Goal: Find specific page/section: Find specific page/section

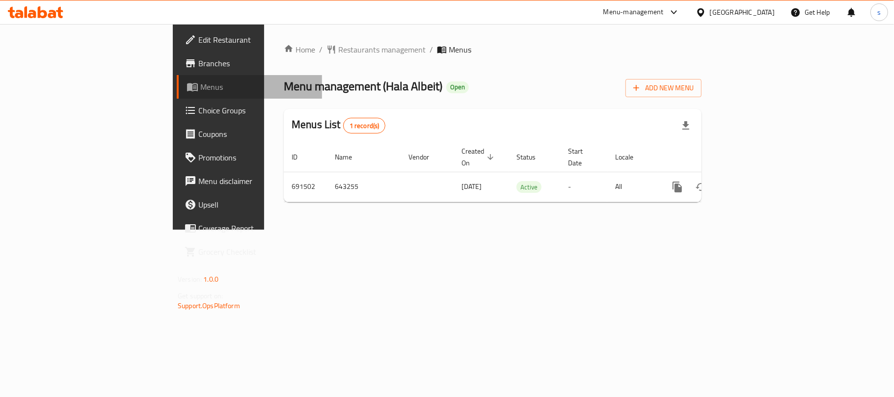
click at [200, 89] on span "Menus" at bounding box center [257, 87] width 114 height 12
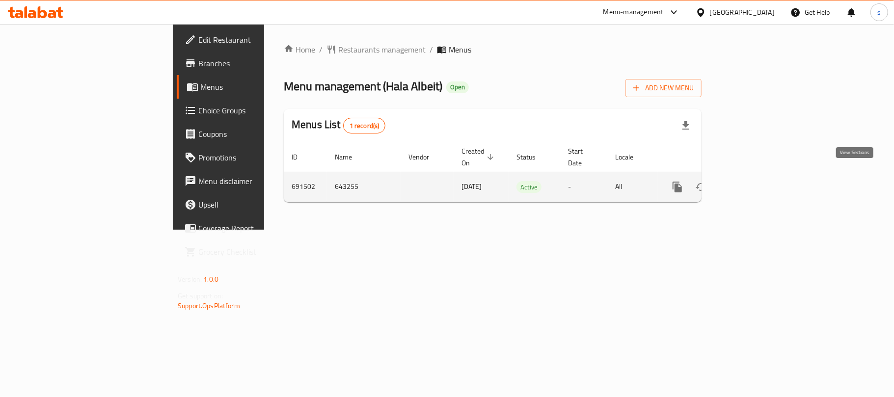
click at [754, 181] on icon "enhanced table" at bounding box center [749, 187] width 12 height 12
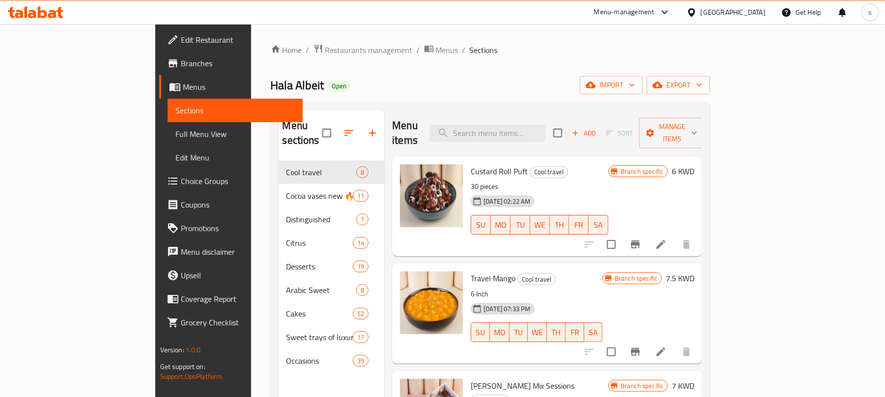
click at [576, 116] on div "Menu items Add Sort Manage items" at bounding box center [547, 133] width 310 height 47
click at [537, 127] on input "search" at bounding box center [487, 133] width 116 height 17
paste input "Travil Alhibah"
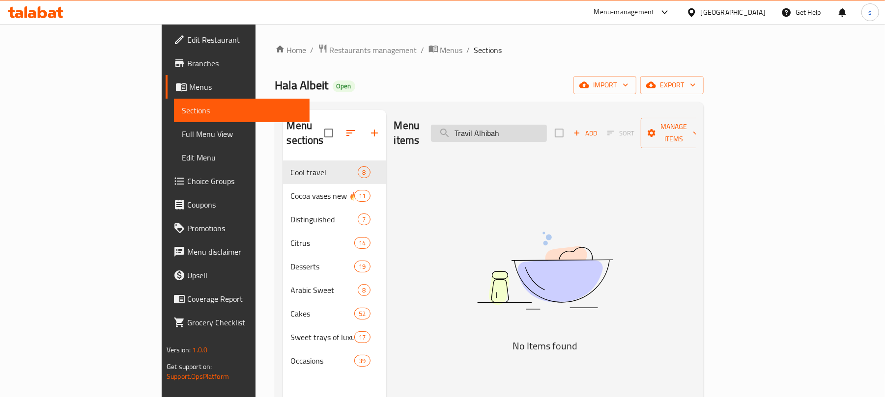
click at [539, 132] on input "Travil Alhibah" at bounding box center [489, 133] width 116 height 17
click at [547, 126] on input "Travil Al hibah" at bounding box center [489, 133] width 116 height 17
type input "T"
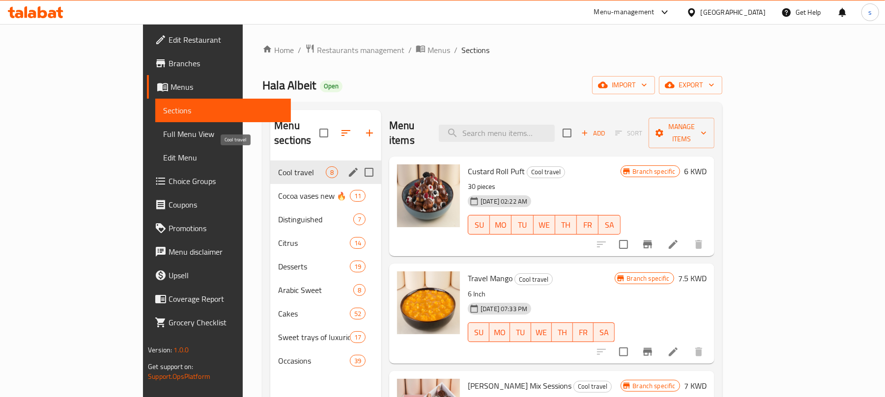
click at [278, 167] on span "Cool travel" at bounding box center [302, 173] width 48 height 12
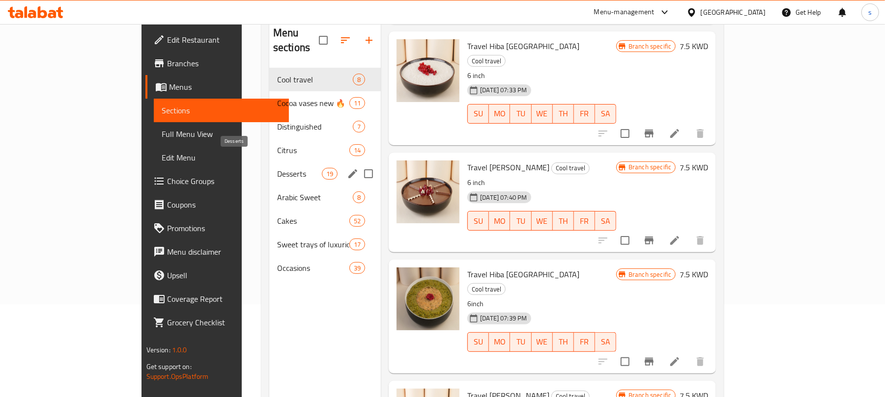
scroll to position [7, 0]
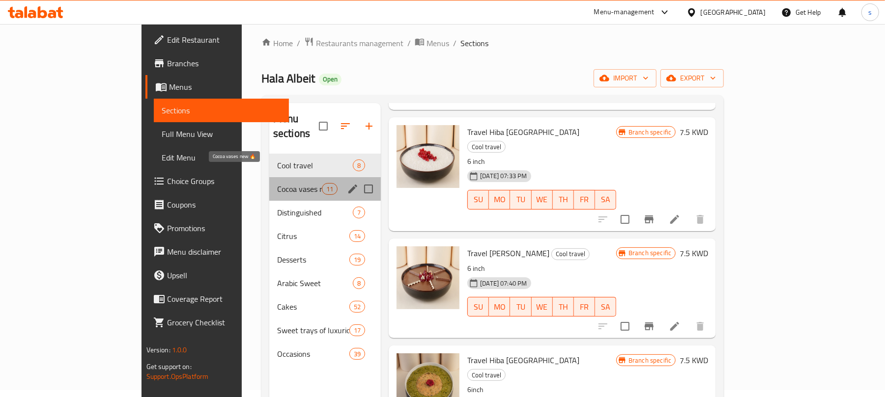
click at [277, 183] on span "Cocoa vases new 🔥" at bounding box center [299, 189] width 45 height 12
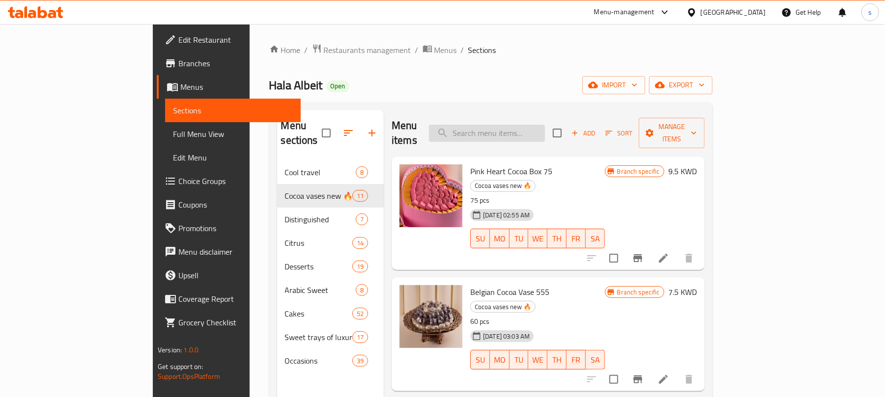
click at [544, 125] on input "search" at bounding box center [487, 133] width 116 height 17
paste input "Travil Alhibah"
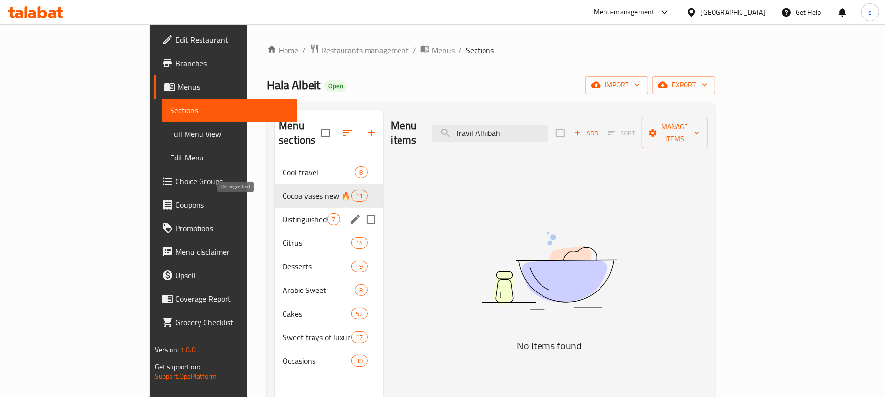
click at [282, 214] on span "Distinguished" at bounding box center [304, 220] width 45 height 12
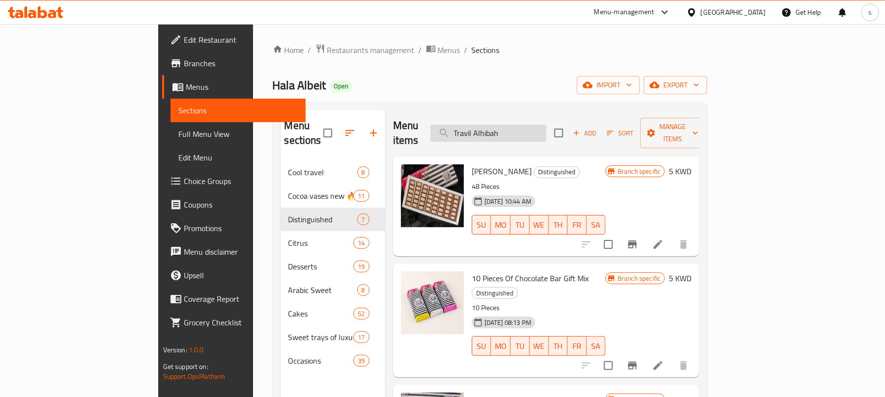
click at [546, 125] on input "Travil Alhibah" at bounding box center [488, 133] width 116 height 17
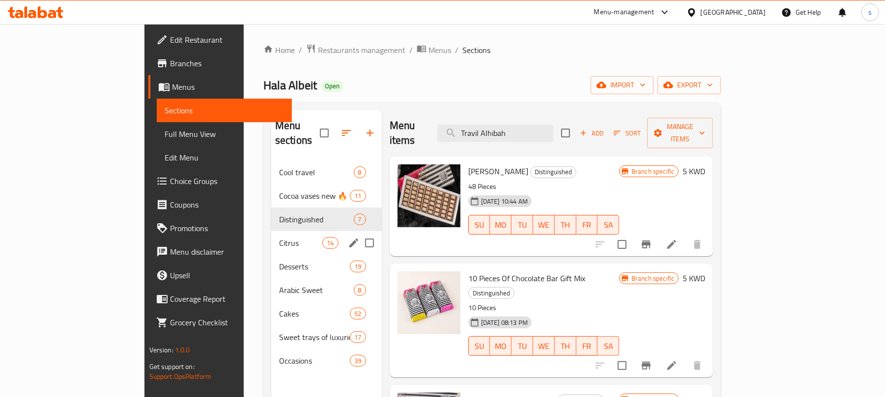
click at [279, 237] on span "Citrus" at bounding box center [301, 243] width 44 height 12
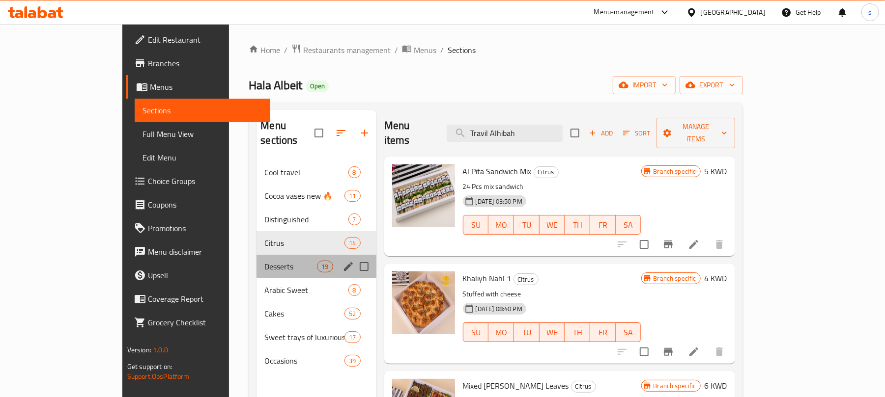
click at [256, 260] on div "Desserts 19" at bounding box center [315, 267] width 119 height 24
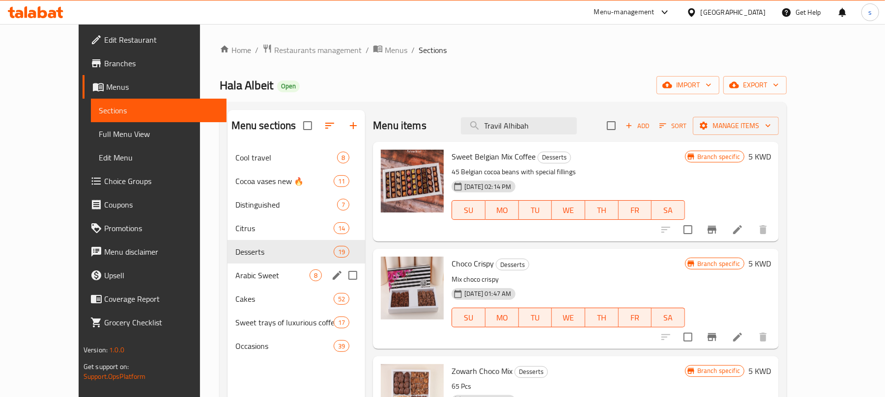
click at [227, 283] on div "Arabic Sweet 8" at bounding box center [296, 276] width 138 height 24
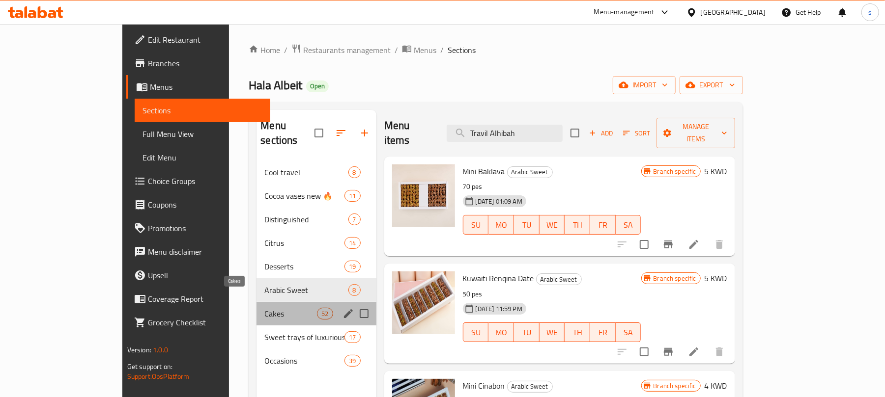
click at [264, 308] on span "Cakes" at bounding box center [290, 314] width 53 height 12
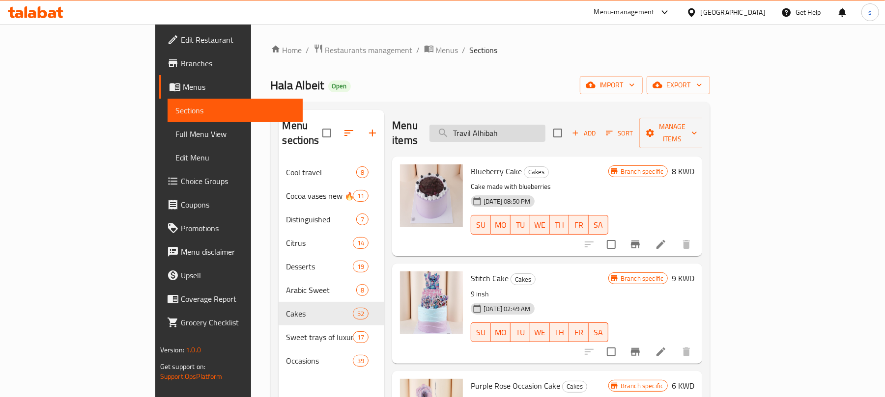
click at [545, 129] on input "Travil Alhibah" at bounding box center [487, 133] width 116 height 17
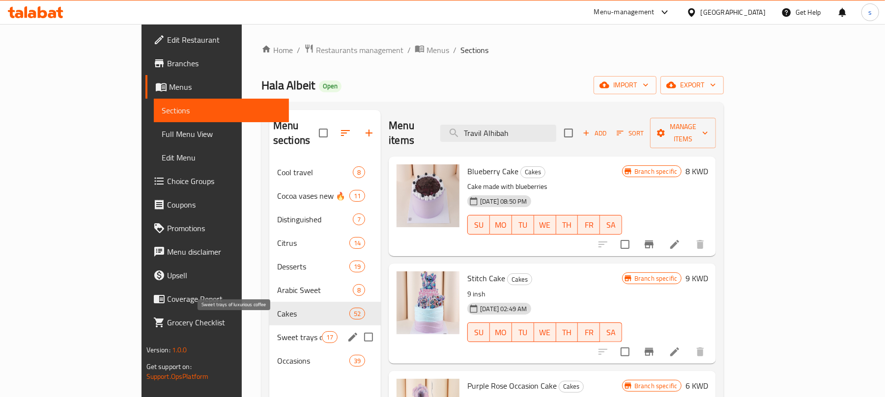
click at [277, 332] on span "Sweet trays of luxurious coffee" at bounding box center [299, 338] width 45 height 12
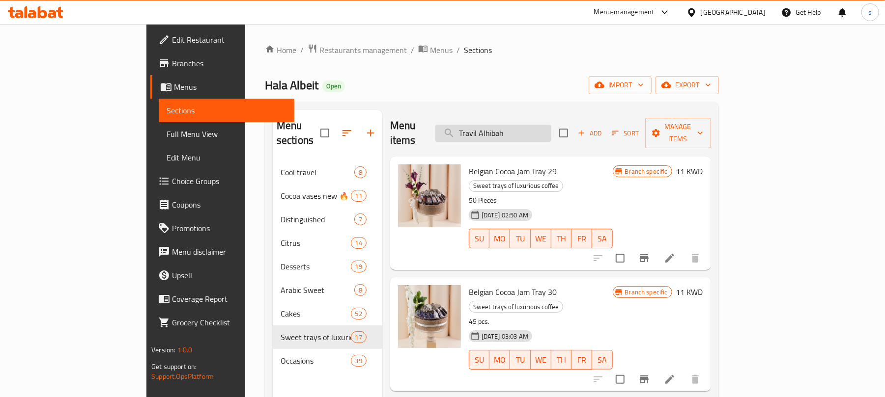
click at [551, 125] on input "Travil Alhibah" at bounding box center [493, 133] width 116 height 17
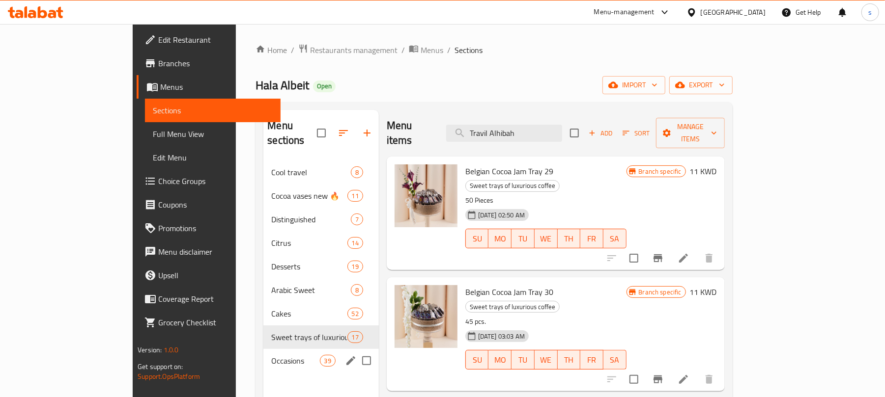
click at [271, 355] on span "Occasions" at bounding box center [295, 361] width 48 height 12
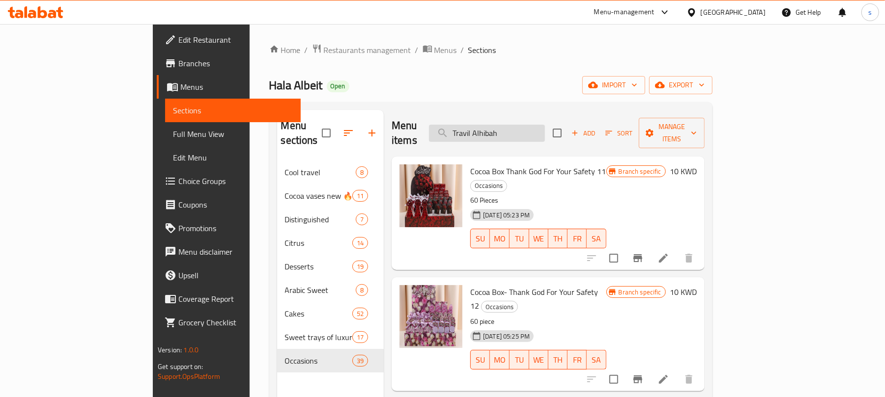
click at [545, 125] on input "Travil Alhibah" at bounding box center [487, 133] width 116 height 17
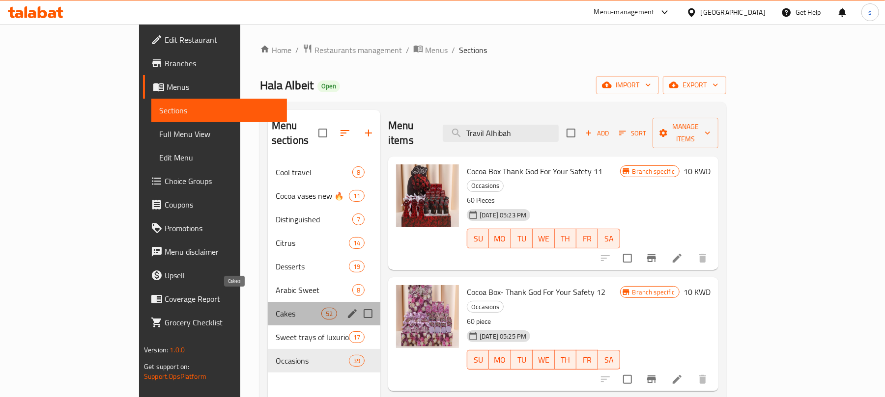
click at [276, 308] on span "Cakes" at bounding box center [299, 314] width 46 height 12
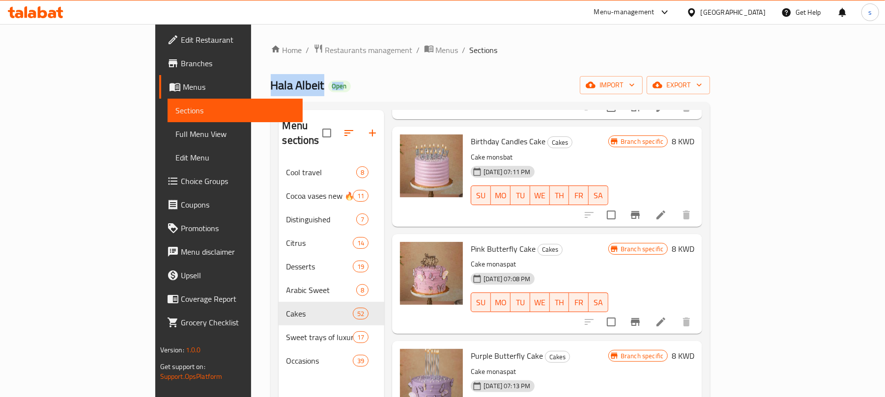
drag, startPoint x: 168, startPoint y: 88, endPoint x: 240, endPoint y: 91, distance: 72.2
click at [271, 91] on h2 "Hala Albeit Open" at bounding box center [311, 86] width 80 height 16
click at [271, 90] on span "Hala Albeit" at bounding box center [298, 85] width 54 height 22
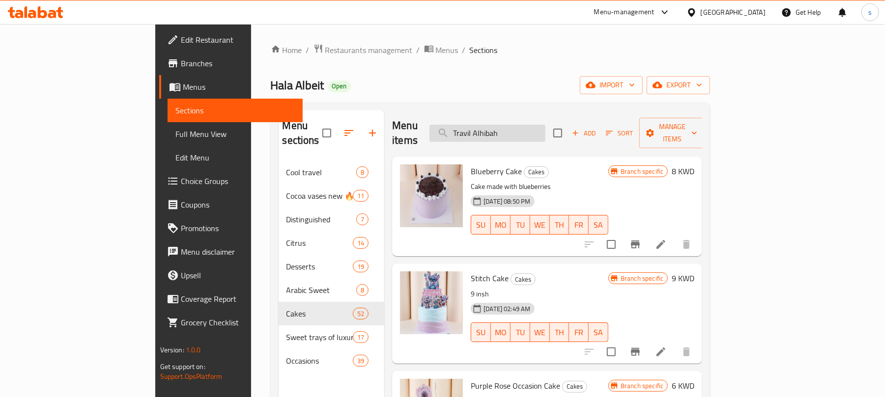
click at [545, 129] on input "Travil Alhibah" at bounding box center [487, 133] width 116 height 17
paste input "Cocoa Vase, Blue Birt"
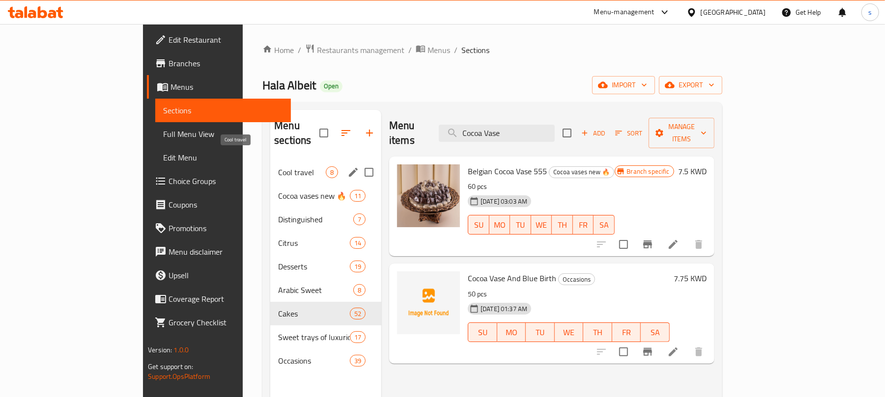
type input "Cocoa Vase"
click at [278, 167] on span "Cool travel" at bounding box center [302, 173] width 48 height 12
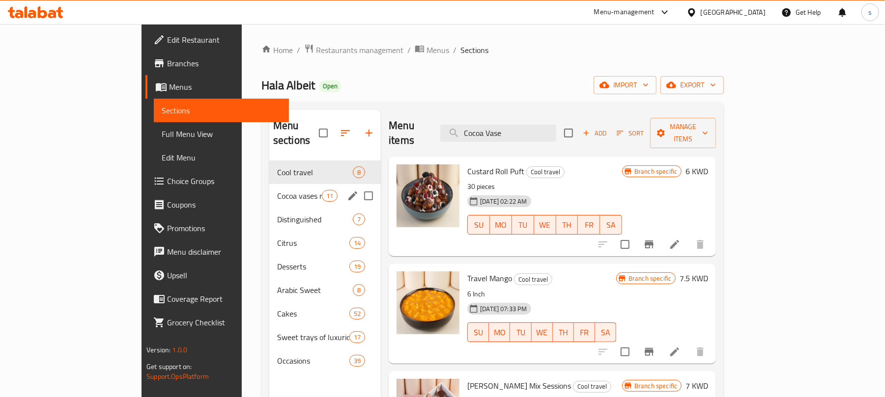
click at [269, 192] on div "Cocoa vases new 🔥 11" at bounding box center [324, 196] width 111 height 24
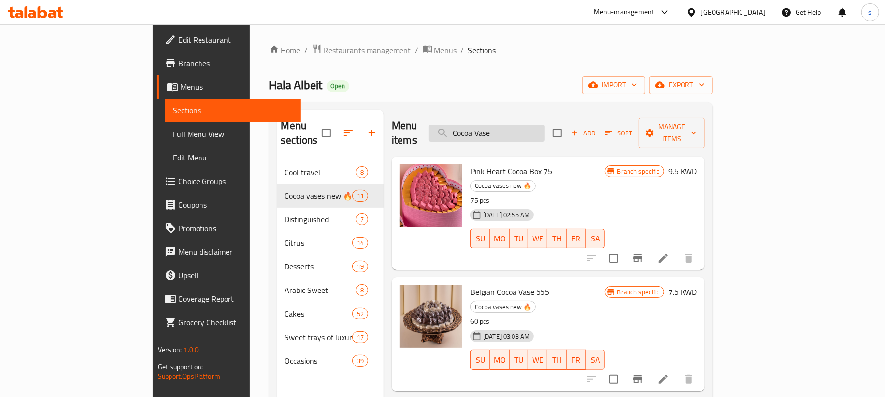
click at [545, 132] on input "Cocoa Vase" at bounding box center [487, 133] width 116 height 17
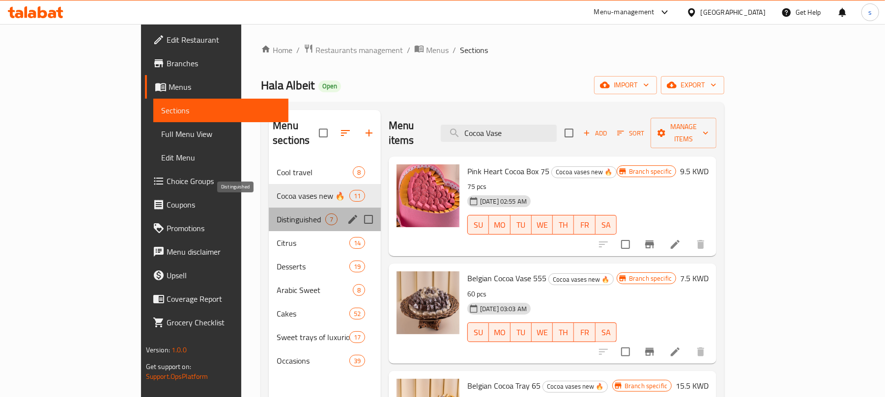
click at [277, 214] on span "Distinguished" at bounding box center [301, 220] width 49 height 12
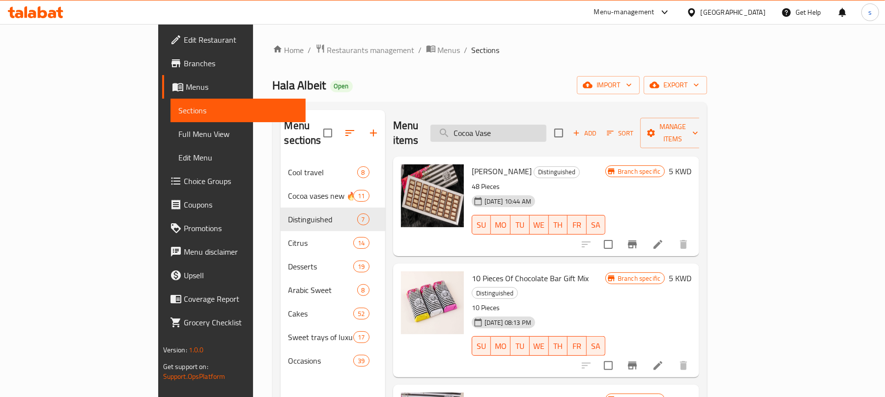
click at [546, 125] on input "Cocoa Vase" at bounding box center [488, 133] width 116 height 17
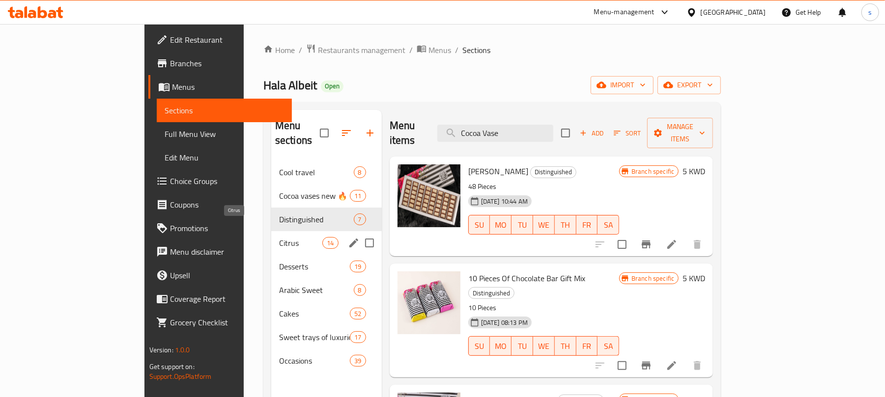
click at [279, 237] on span "Citrus" at bounding box center [301, 243] width 44 height 12
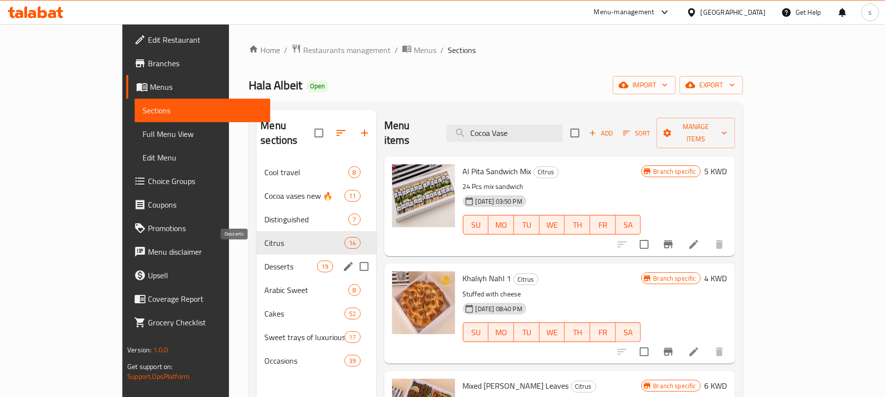
click at [264, 261] on span "Desserts" at bounding box center [290, 267] width 53 height 12
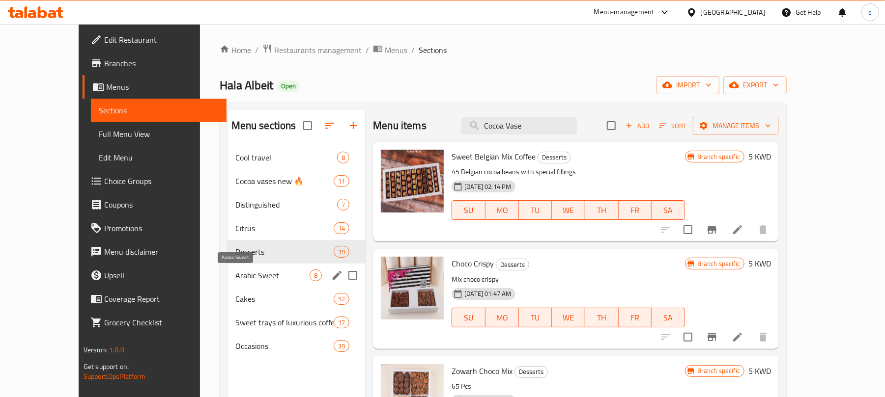
click at [235, 274] on span "Arabic Sweet" at bounding box center [272, 276] width 74 height 12
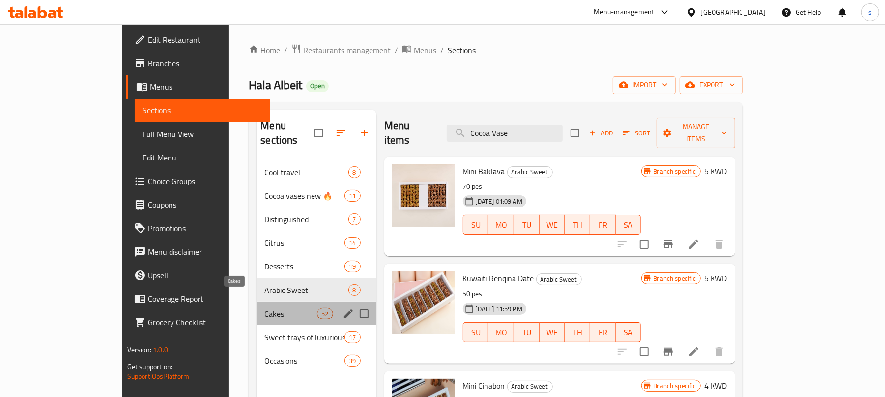
click at [264, 308] on span "Cakes" at bounding box center [290, 314] width 53 height 12
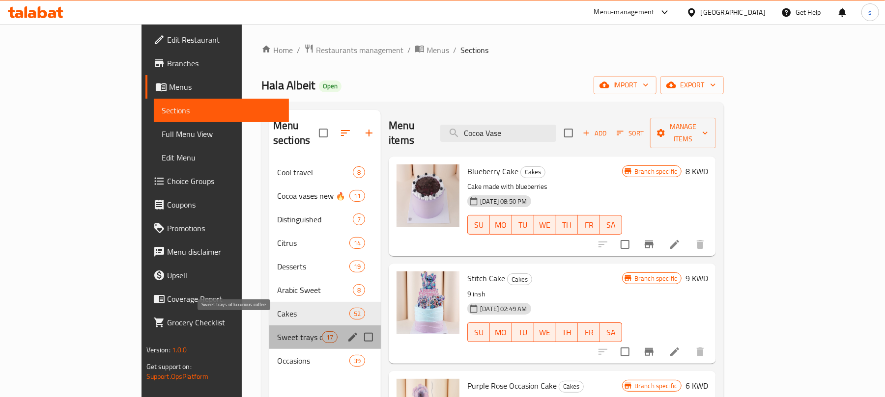
click at [277, 332] on span "Sweet trays of luxurious coffee" at bounding box center [299, 338] width 45 height 12
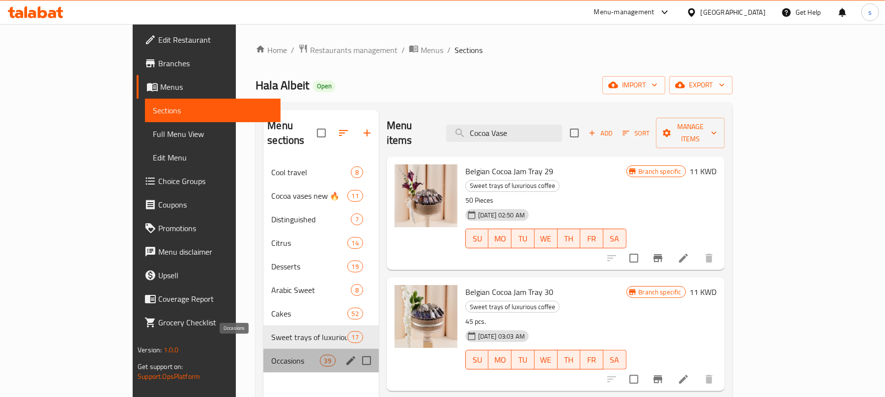
click at [271, 355] on span "Occasions" at bounding box center [295, 361] width 48 height 12
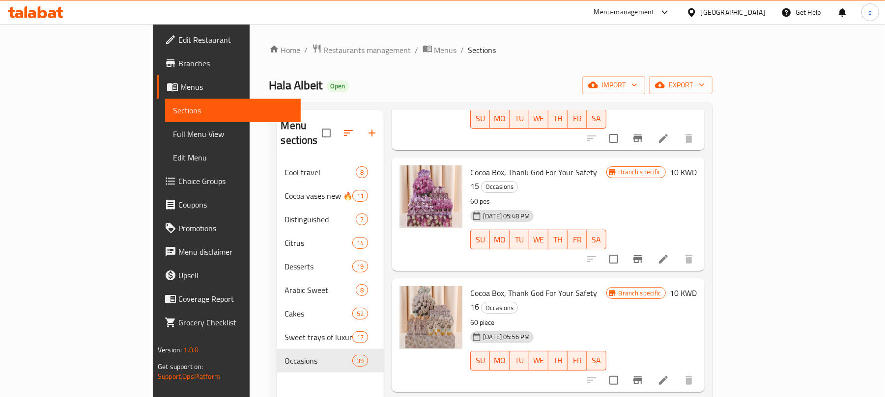
scroll to position [524, 0]
